Goal: Transaction & Acquisition: Purchase product/service

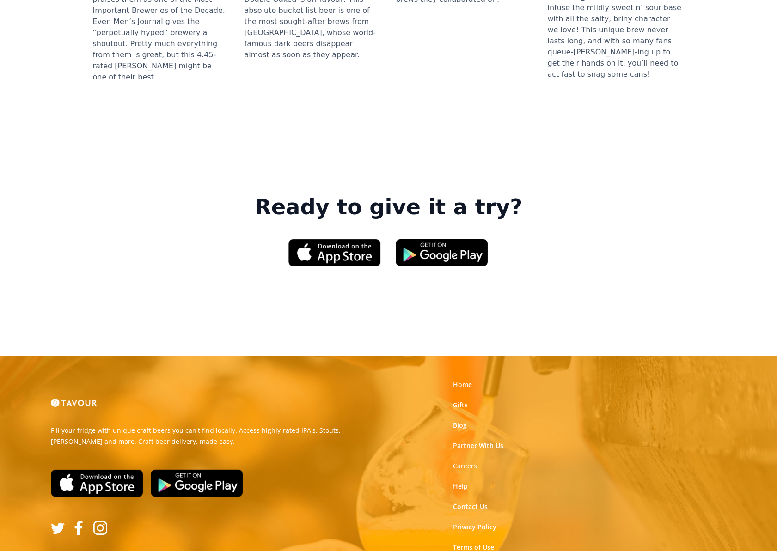
scroll to position [1299, 0]
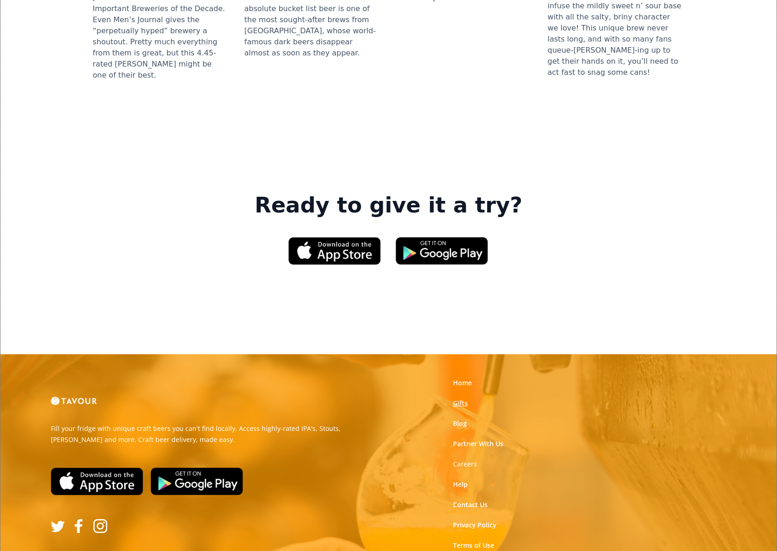
click at [464, 399] on link "Gifts" at bounding box center [460, 403] width 15 height 9
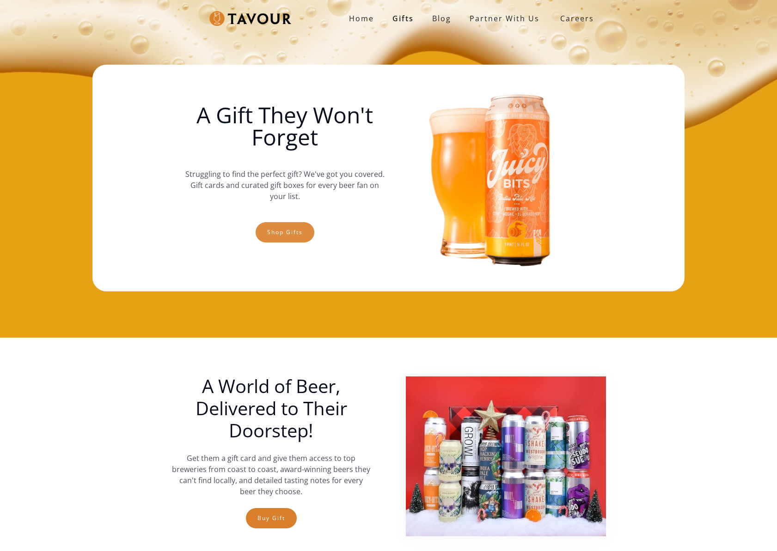
click at [300, 231] on link "Shop gifts" at bounding box center [285, 232] width 59 height 20
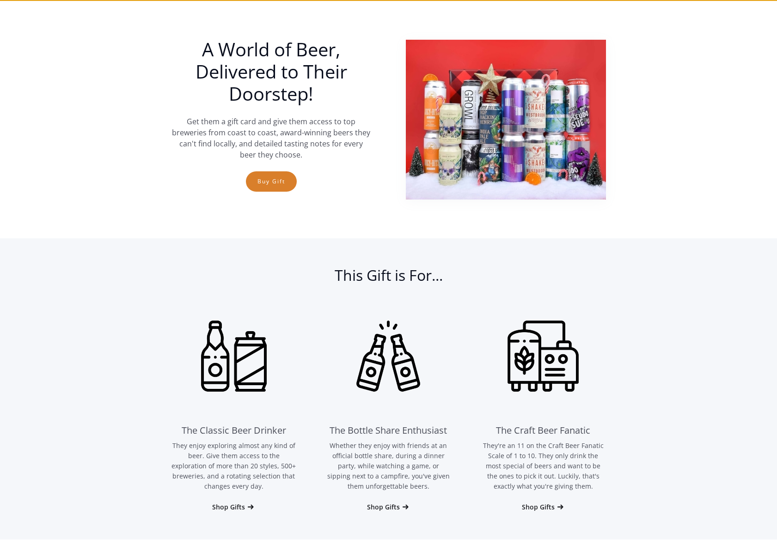
scroll to position [338, 0]
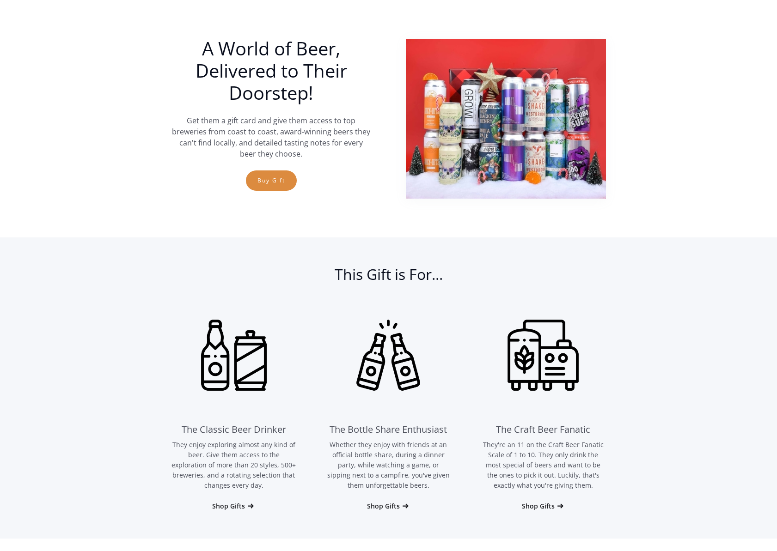
click at [263, 180] on link "Buy Gift" at bounding box center [271, 181] width 51 height 20
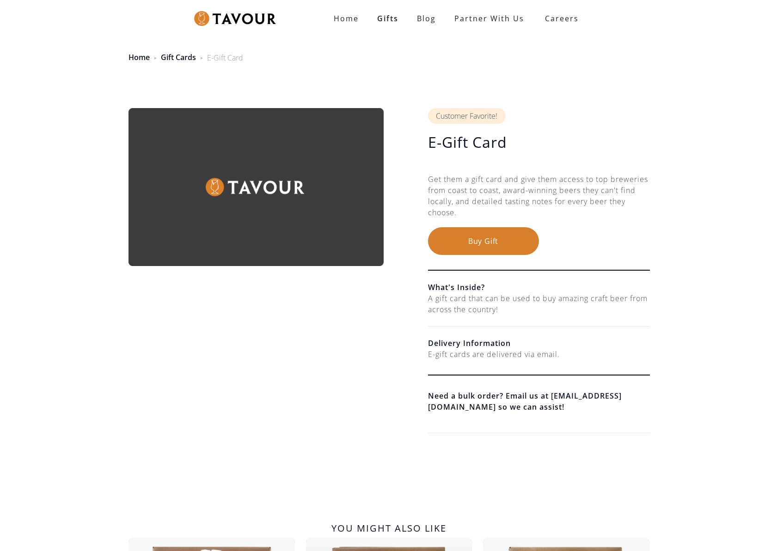
click at [509, 241] on button "Buy Gift" at bounding box center [483, 241] width 111 height 28
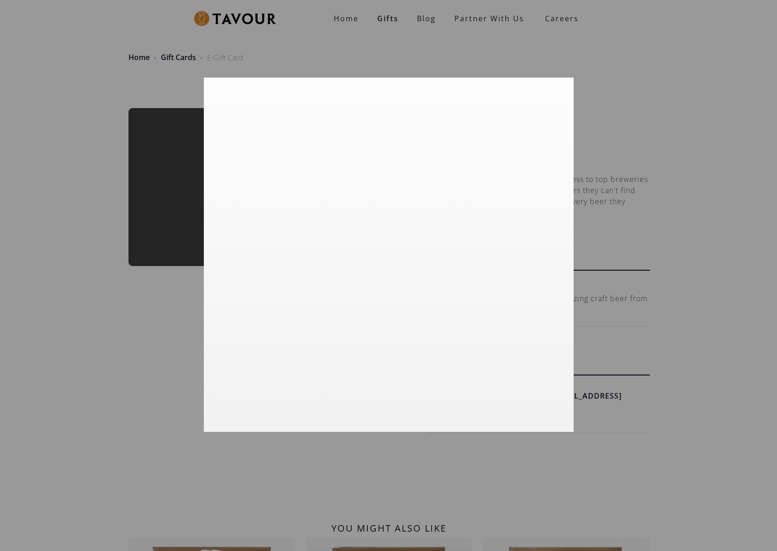
click at [132, 378] on div at bounding box center [388, 275] width 777 height 551
